Goal: Task Accomplishment & Management: Use online tool/utility

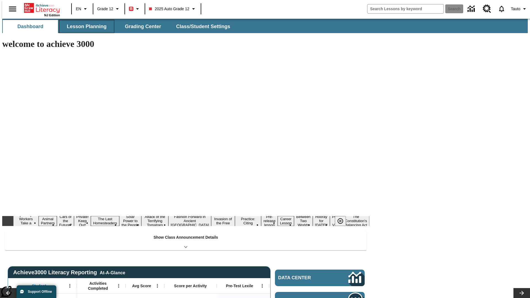
click at [84, 26] on span "Lesson Planning" at bounding box center [87, 26] width 40 height 6
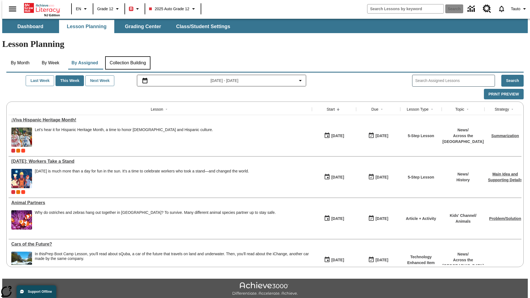
click at [127, 56] on button "Collection Building" at bounding box center [127, 62] width 45 height 13
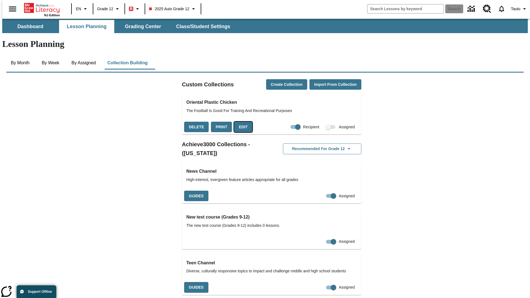
click at [241, 122] on button "Edit" at bounding box center [243, 127] width 18 height 11
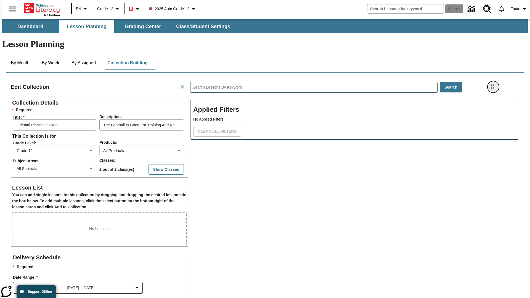
click at [495, 84] on icon "Filters Side menu" at bounding box center [492, 86] width 5 height 5
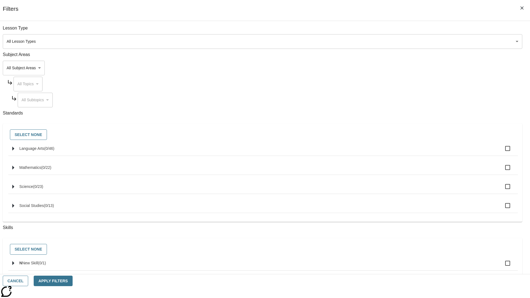
click at [397, 68] on body "Skip to main content NJ Edition EN Grade 12 B 2025 Auto Grade 12 Search 0 Tauto…" at bounding box center [264, 192] width 525 height 346
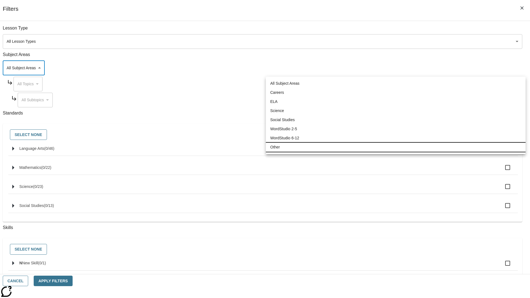
click at [395, 147] on li "Other" at bounding box center [396, 147] width 260 height 9
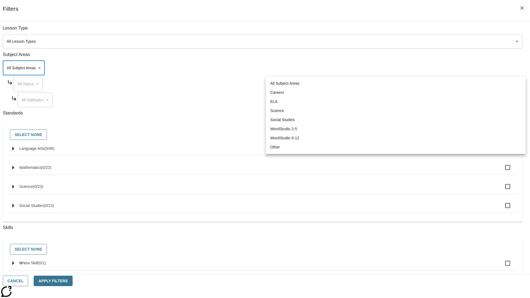
type input "0"
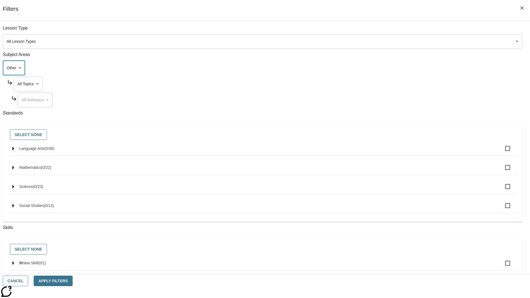
scroll to position [0, 0]
click at [402, 31] on body "Skip to main content NJ Edition EN Grade 12 B 2025 Auto Grade 12 Search 0 Tauto…" at bounding box center [264, 192] width 525 height 346
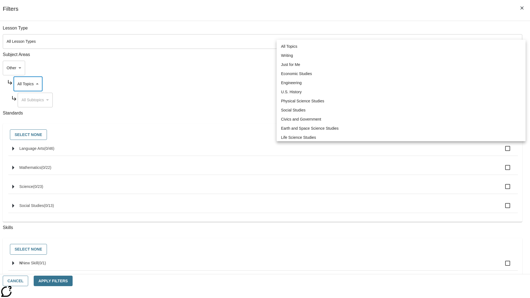
scroll to position [53, 0]
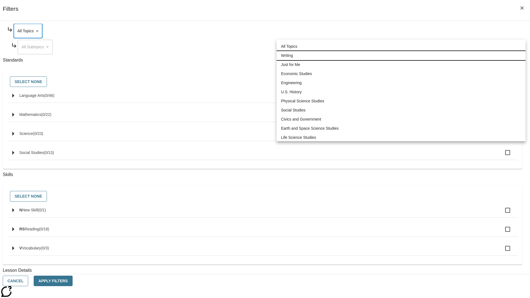
click at [401, 55] on li "Writing" at bounding box center [400, 55] width 249 height 9
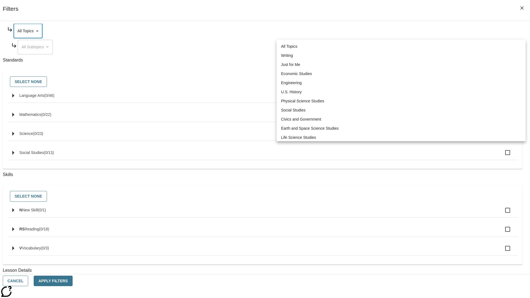
type input "6"
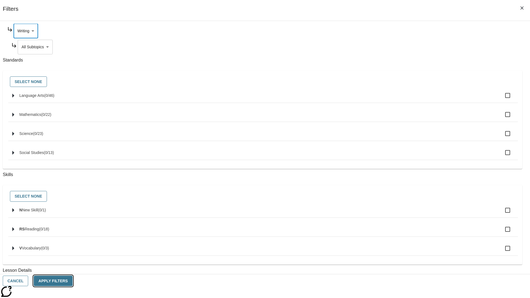
click at [72, 281] on button "Apply Filters" at bounding box center [53, 281] width 39 height 11
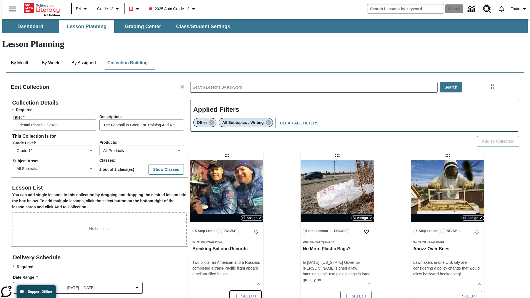
click at [244, 291] on button "Select" at bounding box center [245, 296] width 31 height 11
